Goal: Transaction & Acquisition: Purchase product/service

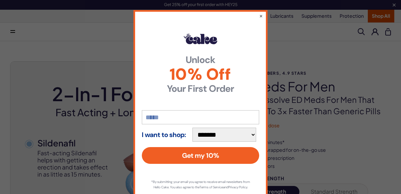
click at [174, 115] on input "email" at bounding box center [200, 117] width 117 height 14
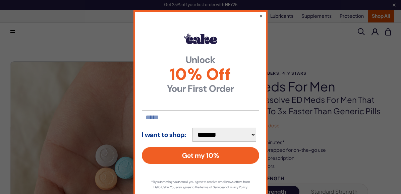
type input "**********"
click at [207, 137] on select "**********" at bounding box center [224, 135] width 64 height 14
select select "*******"
click at [195, 128] on select "**********" at bounding box center [224, 135] width 64 height 14
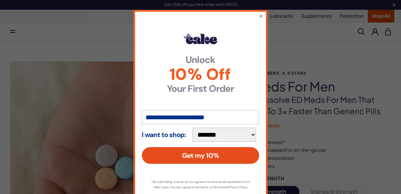
click at [199, 155] on button "Get my 10%" at bounding box center [200, 155] width 117 height 17
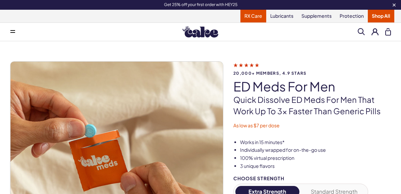
click at [258, 15] on link "RX Care" at bounding box center [253, 16] width 26 height 13
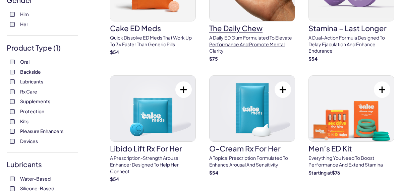
scroll to position [104, 0]
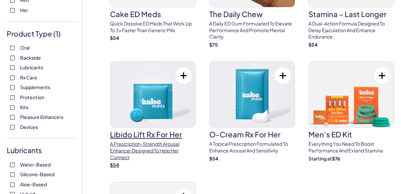
click at [135, 123] on img at bounding box center [152, 95] width 85 height 66
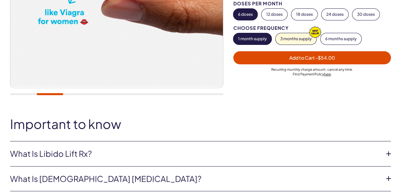
scroll to position [178, 0]
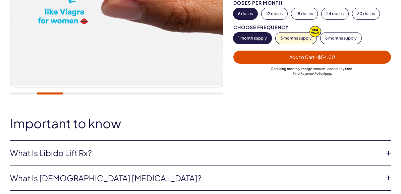
click at [292, 55] on span "Add to Cart - $54.00" at bounding box center [312, 57] width 46 height 6
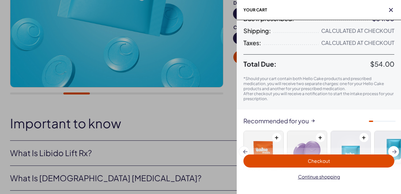
scroll to position [77, 0]
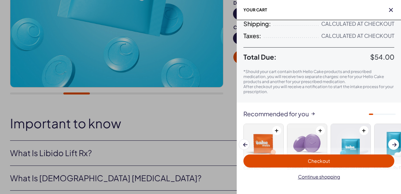
click at [305, 159] on span "Checkout" at bounding box center [318, 161] width 143 height 8
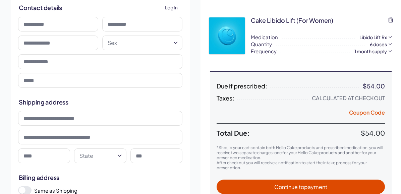
scroll to position [50, 0]
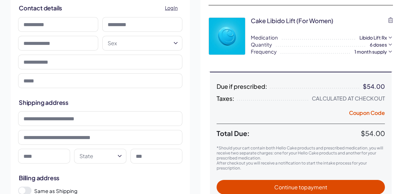
click at [84, 24] on input at bounding box center [58, 24] width 80 height 15
type input "*****"
type input "******"
type input "**********"
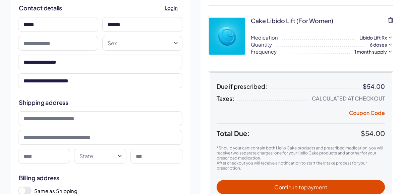
type input "**********"
click at [76, 44] on input "text" at bounding box center [58, 43] width 80 height 15
type input "**********"
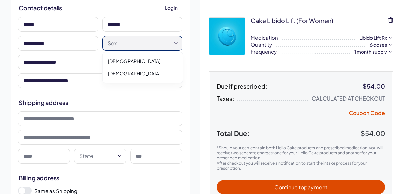
select select "******"
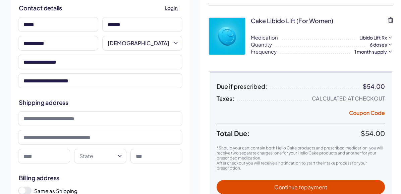
click at [92, 123] on input at bounding box center [100, 118] width 164 height 15
click at [70, 120] on input "**********" at bounding box center [100, 118] width 164 height 15
type input "**********"
click at [32, 160] on input at bounding box center [44, 156] width 52 height 15
type input "********"
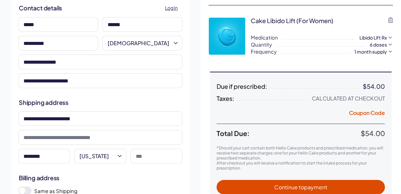
select select "**"
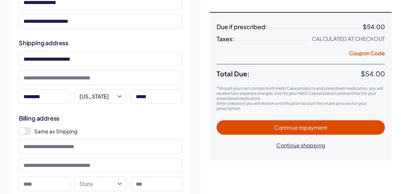
scroll to position [112, 0]
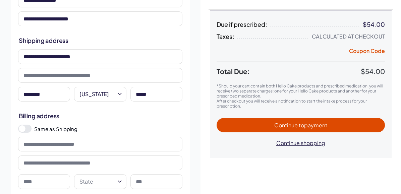
type input "*****"
click at [25, 135] on div at bounding box center [100, 144] width 168 height 19
click at [25, 129] on span at bounding box center [24, 129] width 13 height 8
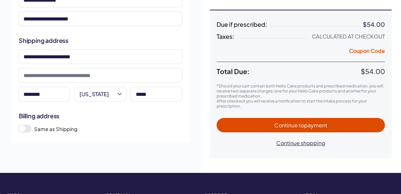
scroll to position [115, 0]
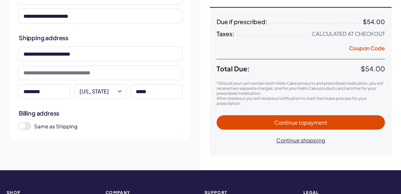
click at [247, 119] on span "Continue to payment" at bounding box center [300, 123] width 155 height 8
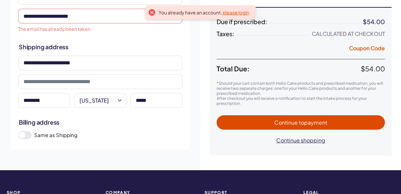
click at [238, 13] on link "please login" at bounding box center [236, 12] width 26 height 6
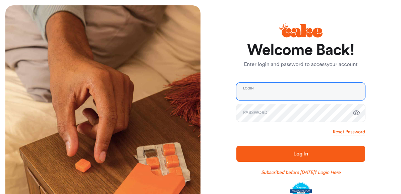
click at [250, 91] on input "email" at bounding box center [300, 91] width 129 height 17
type input "**********"
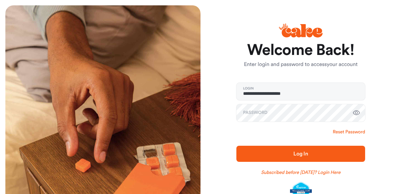
click at [342, 132] on link "Reset Password" at bounding box center [349, 132] width 32 height 7
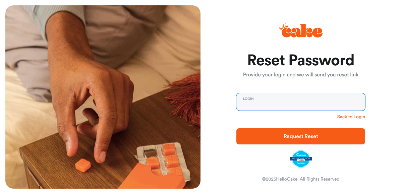
click at [308, 104] on input "email" at bounding box center [300, 101] width 129 height 17
type input "**********"
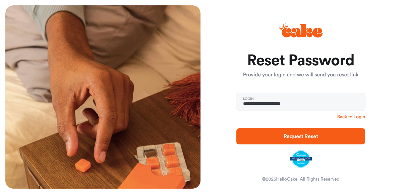
click at [295, 136] on span "Request Reset" at bounding box center [301, 136] width 35 height 5
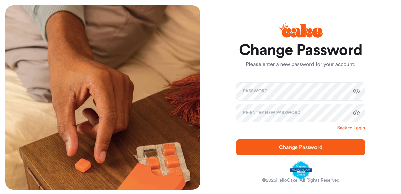
click at [355, 65] on p "Please enter a new password for your account." at bounding box center [300, 65] width 129 height 8
click at [356, 90] on icon "button" at bounding box center [356, 91] width 7 height 5
click at [356, 90] on icon "button" at bounding box center [356, 92] width 8 height 8
click at [317, 149] on span "Change Password" at bounding box center [301, 147] width 44 height 5
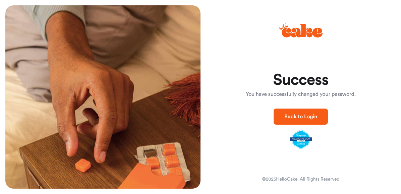
click at [309, 115] on span "Back to Login" at bounding box center [300, 116] width 33 height 5
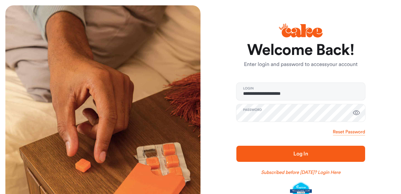
click at [318, 158] on button "Log In" at bounding box center [300, 154] width 129 height 16
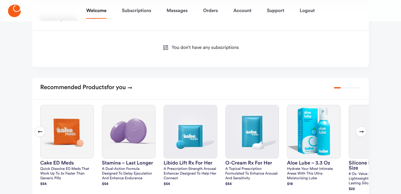
scroll to position [119, 0]
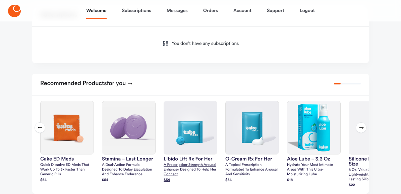
click at [206, 163] on p "A prescription-strength arousal enhancer designed to help her connect" at bounding box center [191, 170] width 54 height 14
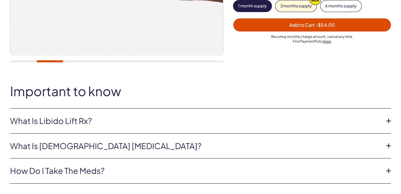
scroll to position [212, 0]
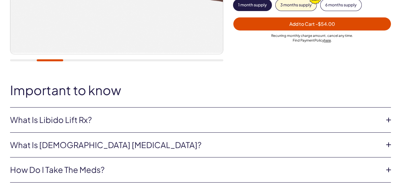
click at [193, 114] on link "What is Libido Lift Rx?" at bounding box center [195, 119] width 370 height 11
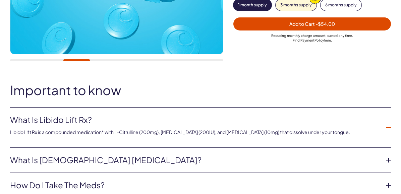
click at [270, 26] on span "Add to Cart - $54.00" at bounding box center [312, 24] width 150 height 8
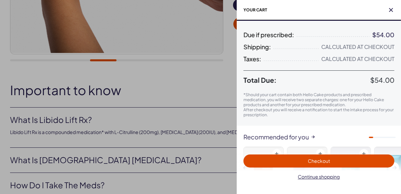
scroll to position [61, 0]
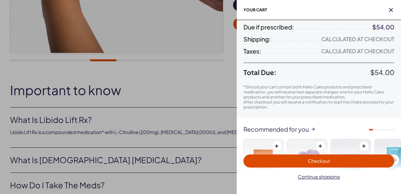
click at [288, 159] on span "Checkout" at bounding box center [318, 161] width 143 height 8
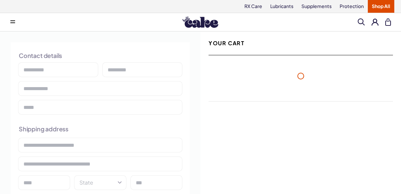
select select "**"
select select "******"
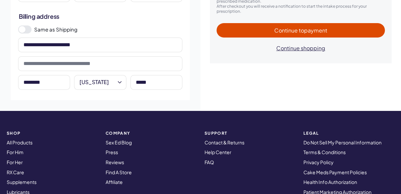
scroll to position [208, 0]
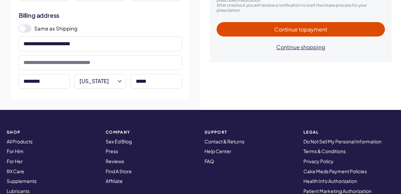
click at [26, 25] on span at bounding box center [24, 28] width 13 height 8
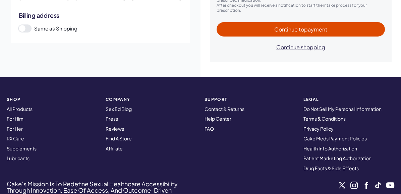
click at [308, 27] on span "to payment" at bounding box center [313, 29] width 28 height 7
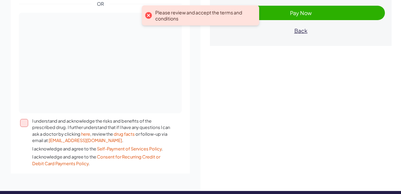
scroll to position [253, 0]
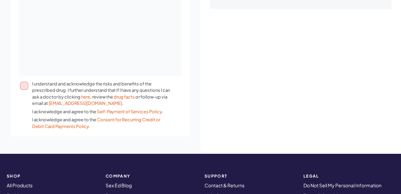
click at [25, 82] on button "I understand and acknowledge the risks and benefits of the prescribed drug. I f…" at bounding box center [24, 86] width 8 height 8
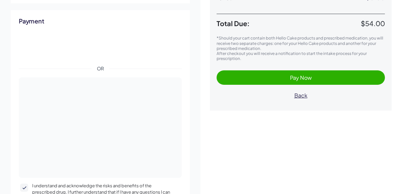
scroll to position [144, 0]
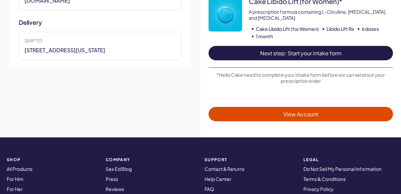
scroll to position [98, 0]
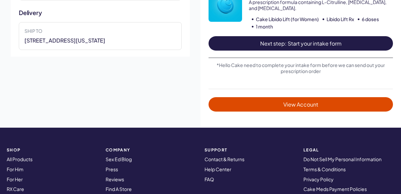
click at [257, 42] on span "Next step: Start your intake form" at bounding box center [300, 44] width 171 height 8
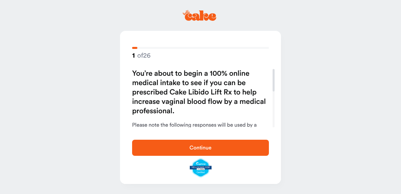
click at [195, 148] on span "Continue" at bounding box center [200, 147] width 22 height 5
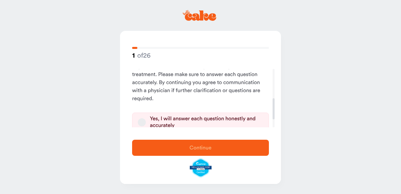
scroll to position [102, 0]
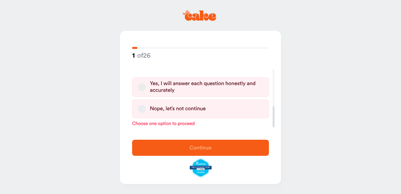
click at [145, 87] on button "Yes, I will answer each question honestly and accurately" at bounding box center [142, 87] width 8 height 8
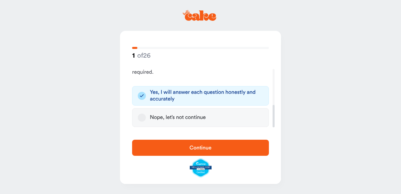
click at [162, 144] on span "Continue" at bounding box center [200, 148] width 115 height 8
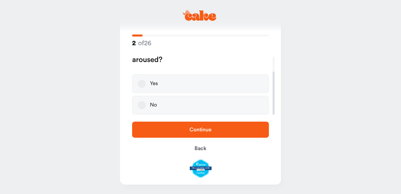
scroll to position [13, 0]
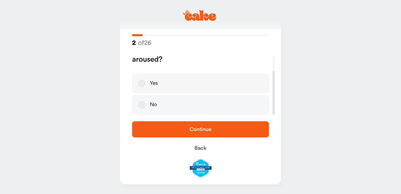
click at [143, 82] on button "Yes" at bounding box center [142, 83] width 8 height 8
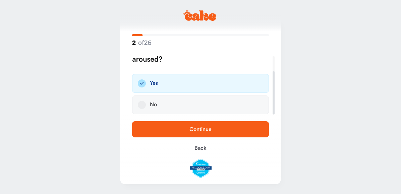
click at [167, 125] on span "Continue" at bounding box center [200, 129] width 115 height 8
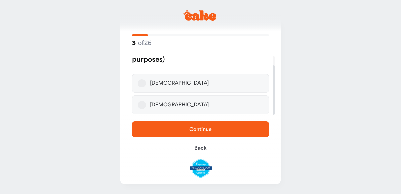
click at [157, 85] on div "[DEMOGRAPHIC_DATA]" at bounding box center [179, 83] width 59 height 7
click at [146, 85] on button "[DEMOGRAPHIC_DATA]" at bounding box center [142, 83] width 8 height 8
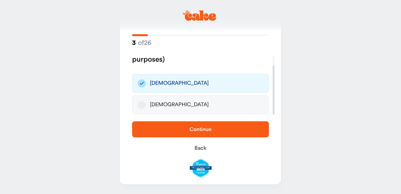
click at [163, 128] on span "Continue" at bounding box center [200, 129] width 115 height 8
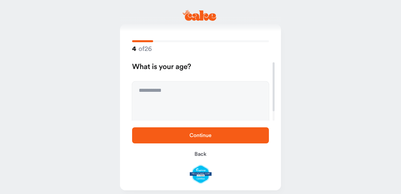
scroll to position [5, 0]
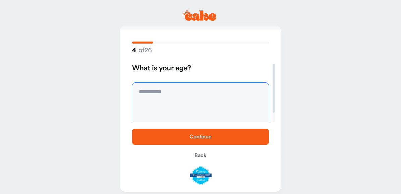
click at [168, 94] on textarea at bounding box center [200, 108] width 137 height 50
type textarea "**"
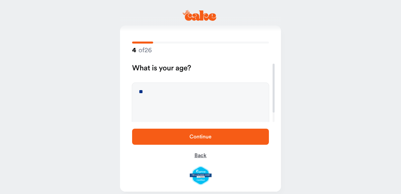
click at [194, 154] on button "Back" at bounding box center [200, 156] width 137 height 16
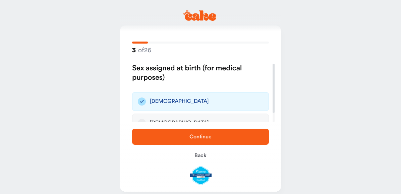
scroll to position [2, 0]
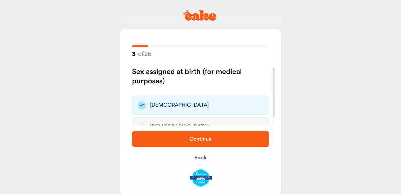
click at [199, 158] on span "Back" at bounding box center [200, 157] width 12 height 5
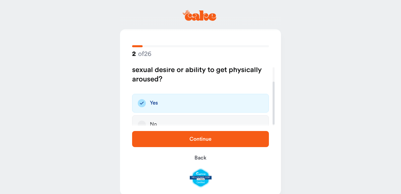
scroll to position [20, 0]
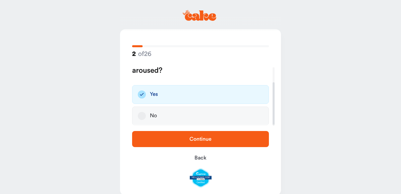
click at [194, 140] on span "Continue" at bounding box center [200, 138] width 22 height 5
click at [194, 138] on span "Continue" at bounding box center [200, 138] width 22 height 5
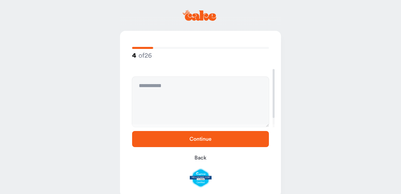
scroll to position [0, 0]
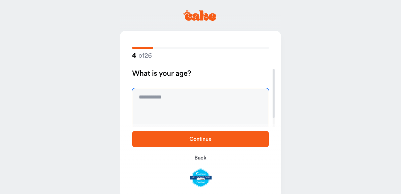
click at [191, 100] on textarea at bounding box center [200, 113] width 137 height 50
type textarea "**"
click at [179, 142] on span "Continue" at bounding box center [200, 139] width 115 height 8
click at [179, 96] on textarea at bounding box center [200, 113] width 137 height 50
type textarea "****"
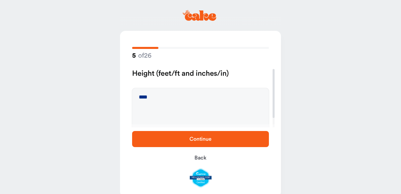
click at [178, 139] on span "Continue" at bounding box center [200, 139] width 115 height 8
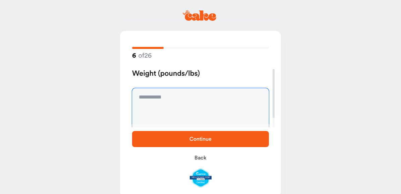
click at [179, 104] on textarea at bounding box center [200, 113] width 137 height 50
type textarea "******"
click at [170, 144] on button "Continue" at bounding box center [200, 139] width 137 height 16
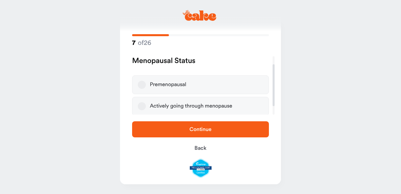
scroll to position [15, 0]
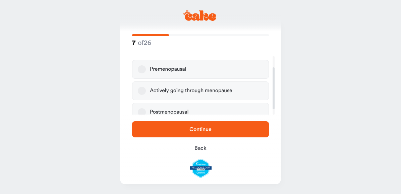
click at [177, 73] on label "Premenopausal" at bounding box center [200, 69] width 137 height 19
click at [146, 73] on button "Premenopausal" at bounding box center [142, 69] width 8 height 8
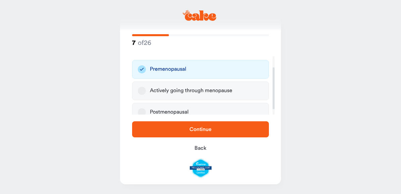
click at [185, 125] on span "Continue" at bounding box center [200, 129] width 115 height 8
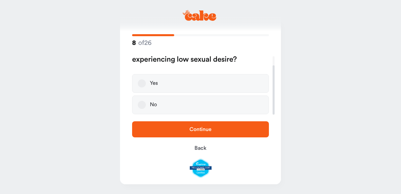
click at [179, 84] on label "Yes" at bounding box center [200, 83] width 137 height 19
click at [146, 84] on button "Yes" at bounding box center [142, 83] width 8 height 8
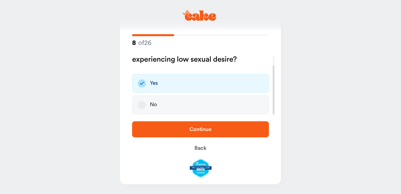
click at [178, 128] on span "Continue" at bounding box center [200, 129] width 115 height 8
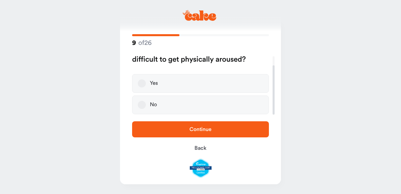
click at [172, 78] on label "Yes" at bounding box center [200, 83] width 137 height 19
click at [146, 79] on button "Yes" at bounding box center [142, 83] width 8 height 8
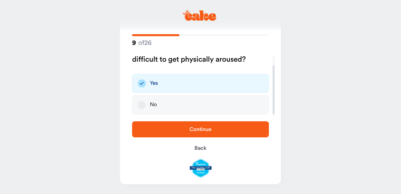
click at [175, 132] on span "Continue" at bounding box center [200, 129] width 115 height 8
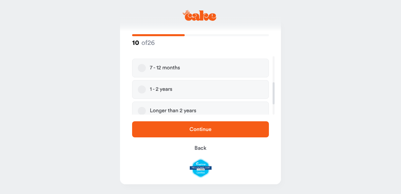
click at [172, 110] on div "Longer than 2 years" at bounding box center [173, 111] width 46 height 7
click at [146, 110] on button "Longer than 2 years" at bounding box center [142, 111] width 8 height 8
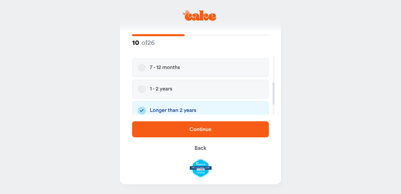
click at [174, 128] on span "Continue" at bounding box center [200, 129] width 115 height 8
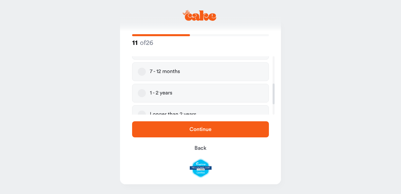
scroll to position [77, 0]
click at [173, 88] on label "1 - 2 years" at bounding box center [200, 90] width 137 height 19
click at [146, 88] on button "1 - 2 years" at bounding box center [142, 91] width 8 height 8
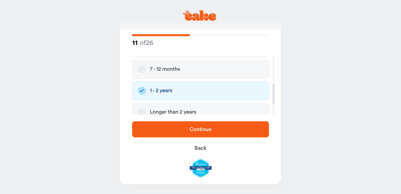
click at [173, 128] on span "Continue" at bounding box center [200, 129] width 115 height 8
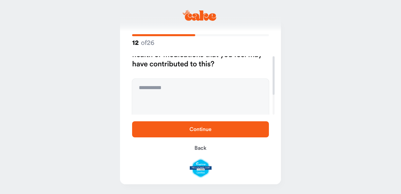
scroll to position [0, 0]
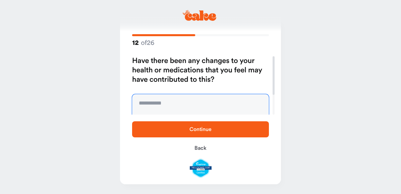
click at [168, 102] on textarea at bounding box center [200, 119] width 137 height 50
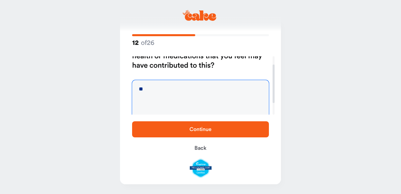
scroll to position [14, 0]
type textarea "**"
click at [171, 130] on span "Continue" at bounding box center [200, 129] width 115 height 8
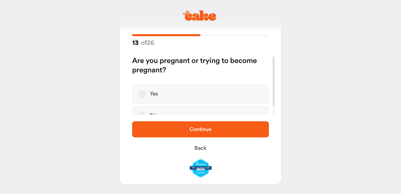
scroll to position [0, 0]
click at [152, 111] on label "No" at bounding box center [200, 115] width 137 height 19
click at [146, 111] on button "No" at bounding box center [142, 115] width 8 height 8
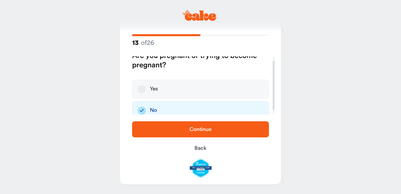
click at [177, 136] on button "Continue" at bounding box center [200, 129] width 137 height 16
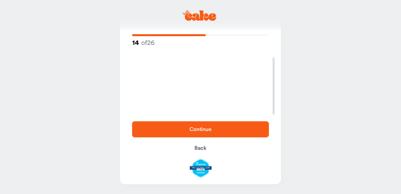
scroll to position [1, 0]
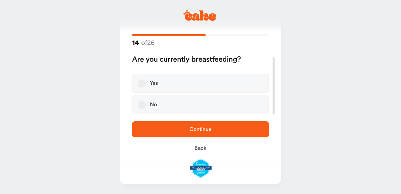
click at [171, 109] on label "No" at bounding box center [200, 105] width 137 height 19
click at [146, 109] on button "No" at bounding box center [142, 105] width 8 height 8
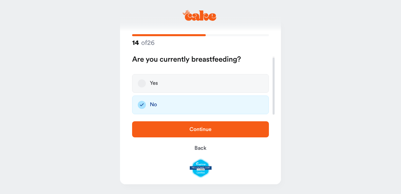
click at [171, 132] on span "Continue" at bounding box center [200, 129] width 115 height 8
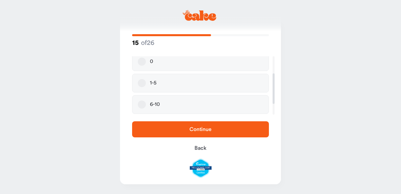
scroll to position [33, 0]
click at [172, 82] on label "1-5" at bounding box center [200, 82] width 137 height 19
click at [146, 82] on button "1-5" at bounding box center [142, 83] width 8 height 8
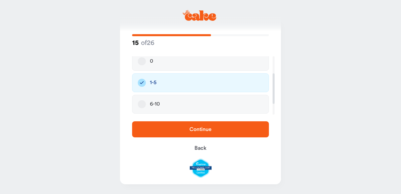
click at [169, 129] on span "Continue" at bounding box center [200, 129] width 115 height 8
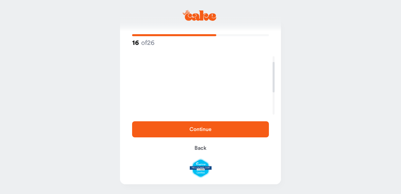
scroll to position [11, 0]
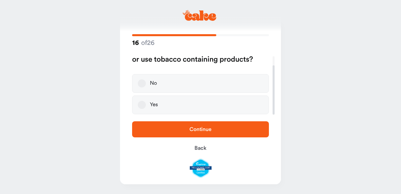
click at [172, 86] on label "No" at bounding box center [200, 83] width 137 height 19
click at [146, 86] on button "No" at bounding box center [142, 83] width 8 height 8
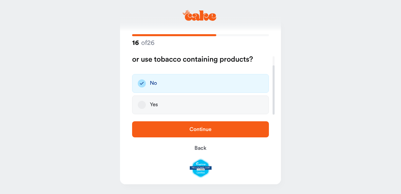
scroll to position [0, 0]
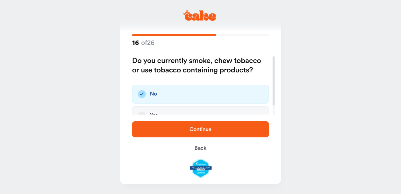
click at [174, 124] on button "Continue" at bounding box center [200, 129] width 137 height 16
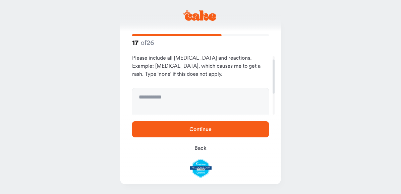
scroll to position [18, 0]
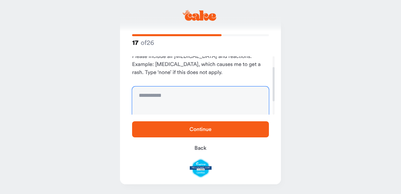
click at [173, 101] on textarea at bounding box center [200, 111] width 137 height 50
type textarea "**********"
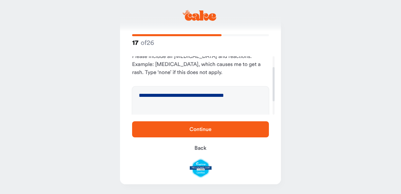
click at [173, 124] on button "Continue" at bounding box center [200, 129] width 137 height 16
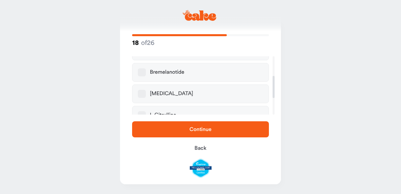
scroll to position [97, 0]
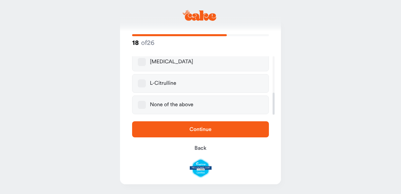
click at [170, 104] on div "None of the above" at bounding box center [172, 105] width 44 height 7
click at [146, 104] on button "None of the above" at bounding box center [142, 105] width 8 height 8
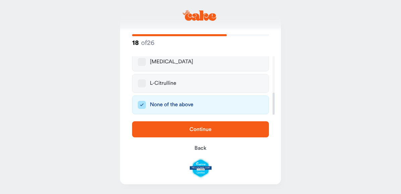
click at [171, 129] on span "Continue" at bounding box center [200, 129] width 115 height 8
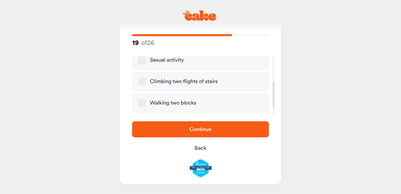
scroll to position [72, 0]
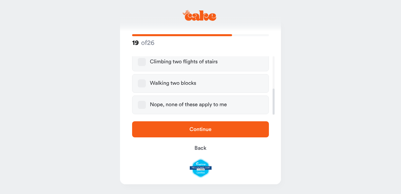
click at [177, 105] on div "Nope, none of these apply to me" at bounding box center [188, 105] width 77 height 7
click at [146, 105] on button "Nope, none of these apply to me" at bounding box center [142, 105] width 8 height 8
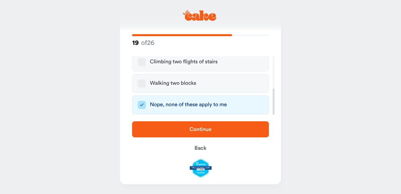
click at [177, 130] on span "Continue" at bounding box center [200, 129] width 115 height 8
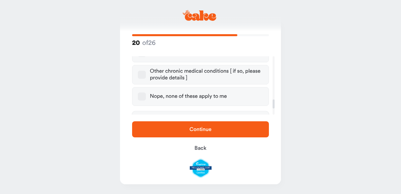
scroll to position [278, 0]
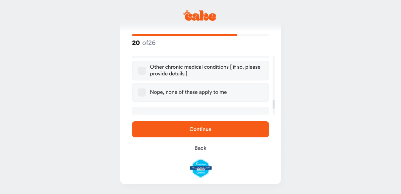
click at [184, 89] on div "Nope, none of these apply to me" at bounding box center [188, 92] width 77 height 7
click at [146, 89] on button "Nope, none of these apply to me" at bounding box center [142, 93] width 8 height 8
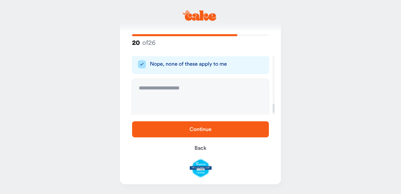
scroll to position [307, 0]
click at [183, 131] on span "Continue" at bounding box center [200, 129] width 115 height 8
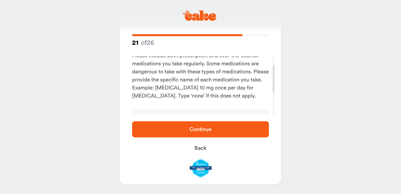
scroll to position [27, 0]
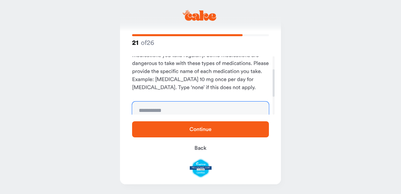
click at [179, 112] on textarea at bounding box center [200, 127] width 137 height 50
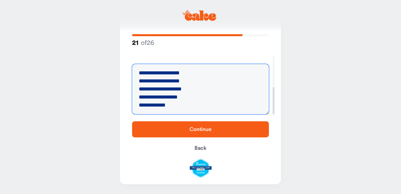
scroll to position [2, 0]
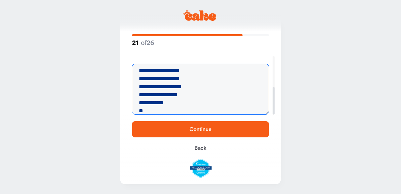
drag, startPoint x: 170, startPoint y: 110, endPoint x: 138, endPoint y: 98, distance: 33.5
click at [138, 98] on textarea "**********" at bounding box center [200, 89] width 137 height 50
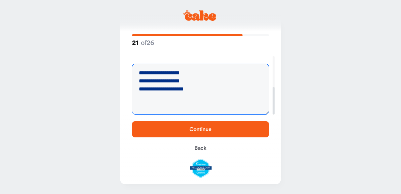
scroll to position [0, 0]
type textarea "**********"
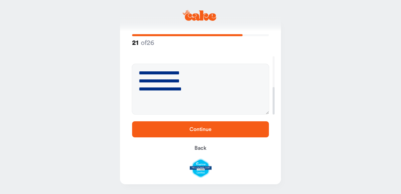
click at [185, 133] on span "Continue" at bounding box center [200, 129] width 115 height 8
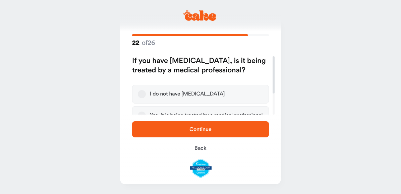
click at [175, 93] on div "I do not have high blood pressure" at bounding box center [187, 94] width 75 height 7
click at [146, 93] on button "I do not have high blood pressure" at bounding box center [142, 94] width 8 height 8
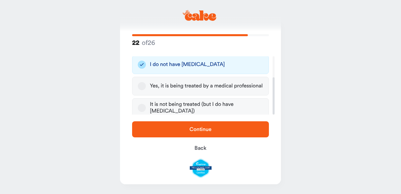
scroll to position [33, 0]
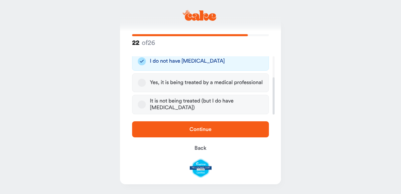
click at [170, 131] on span "Continue" at bounding box center [200, 129] width 115 height 8
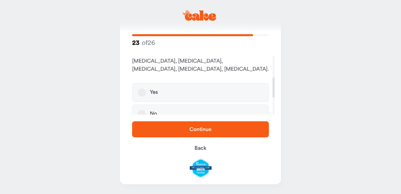
scroll to position [62, 0]
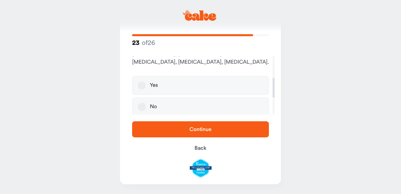
click at [167, 101] on label "No" at bounding box center [200, 107] width 137 height 19
click at [146, 103] on button "No" at bounding box center [142, 107] width 8 height 8
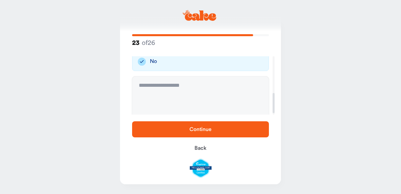
scroll to position [108, 0]
click at [167, 127] on span "Continue" at bounding box center [200, 129] width 115 height 8
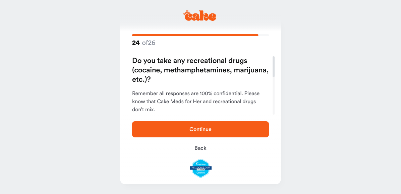
scroll to position [3, 0]
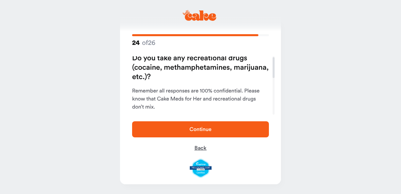
click at [194, 148] on button "Back" at bounding box center [200, 148] width 137 height 16
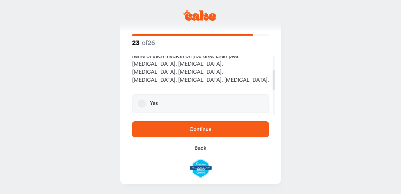
scroll to position [103, 0]
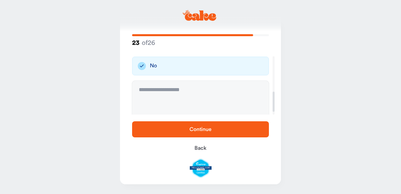
click at [191, 127] on span "Continue" at bounding box center [200, 129] width 22 height 5
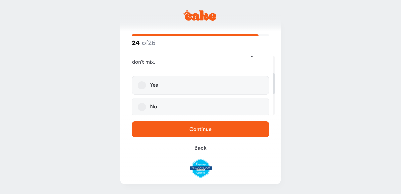
scroll to position [48, 0]
click at [177, 110] on label "No" at bounding box center [200, 106] width 137 height 19
click at [146, 110] on button "No" at bounding box center [142, 107] width 8 height 8
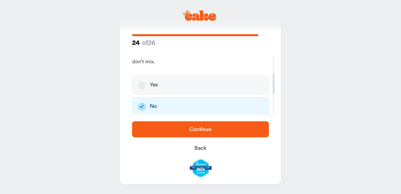
click at [176, 129] on span "Continue" at bounding box center [200, 129] width 115 height 8
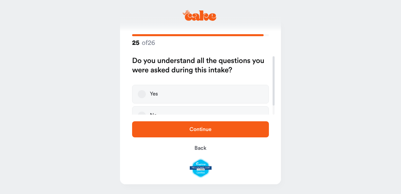
scroll to position [1, 0]
click at [175, 94] on label "Yes" at bounding box center [200, 93] width 137 height 19
click at [146, 94] on button "Yes" at bounding box center [142, 94] width 8 height 8
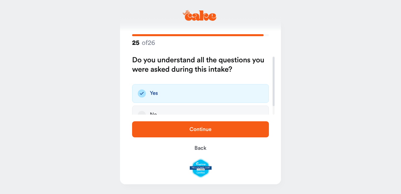
scroll to position [11, 0]
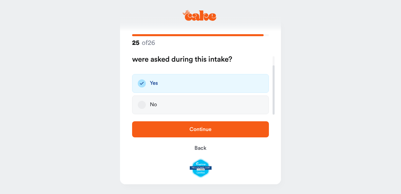
click at [176, 132] on span "Continue" at bounding box center [200, 129] width 115 height 8
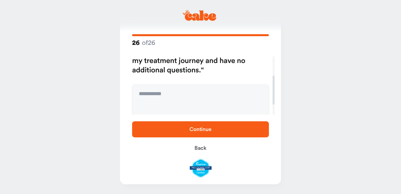
scroll to position [39, 0]
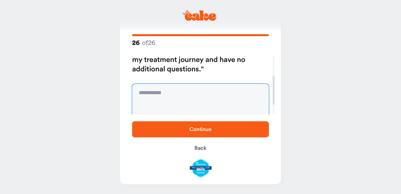
click at [185, 103] on textarea at bounding box center [200, 109] width 137 height 50
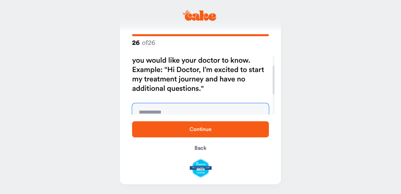
scroll to position [17, 0]
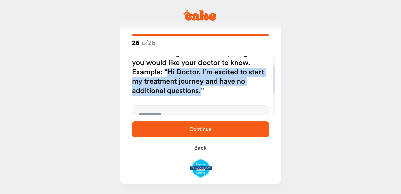
drag, startPoint x: 200, startPoint y: 92, endPoint x: 170, endPoint y: 73, distance: 35.6
click at [170, 73] on h2 "This is your first message to your doctor. Please message here with anything el…" at bounding box center [200, 68] width 137 height 56
copy h2 "Hi Doctor, I’m excited to start my treatment journey and have no additional que…"
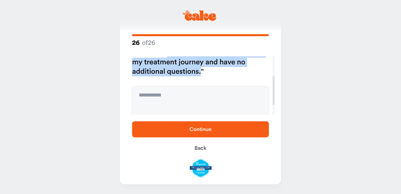
scroll to position [44, 0]
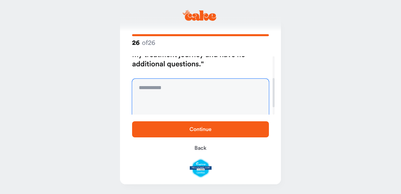
click at [166, 93] on textarea at bounding box center [200, 104] width 137 height 50
paste textarea "**********"
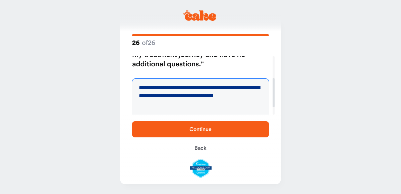
click at [218, 99] on textarea "**********" at bounding box center [200, 104] width 137 height 50
type textarea "**********"
click at [219, 131] on span "Continue" at bounding box center [200, 129] width 115 height 8
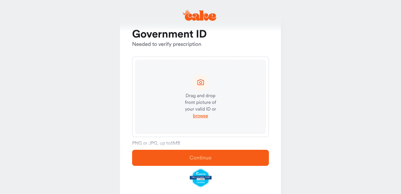
scroll to position [20, 0]
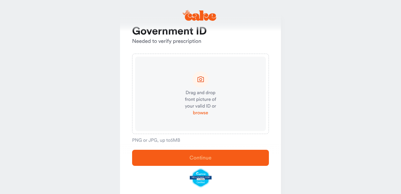
click at [201, 115] on span "browse" at bounding box center [200, 113] width 15 height 7
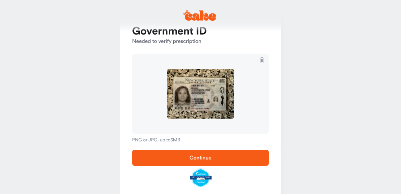
click at [176, 156] on span "Continue" at bounding box center [200, 158] width 115 height 8
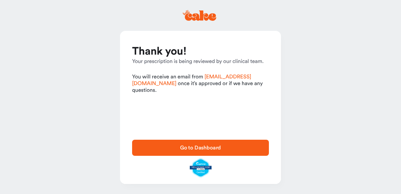
click at [176, 146] on span "Go to Dashboard" at bounding box center [200, 148] width 115 height 8
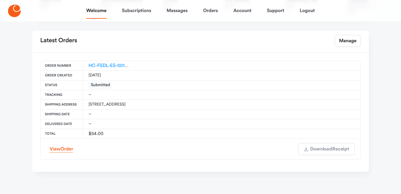
scroll to position [410, 0]
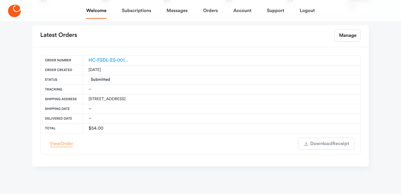
click at [68, 141] on span "Order" at bounding box center [66, 143] width 13 height 5
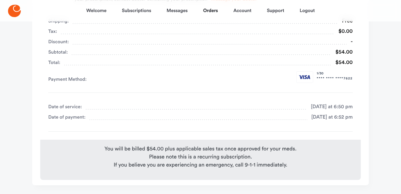
scroll to position [221, 0]
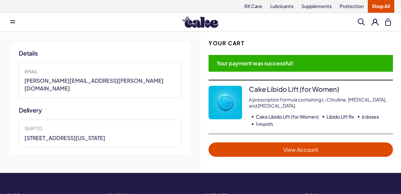
click at [257, 146] on span "View Account" at bounding box center [300, 150] width 171 height 8
